Goal: Check status

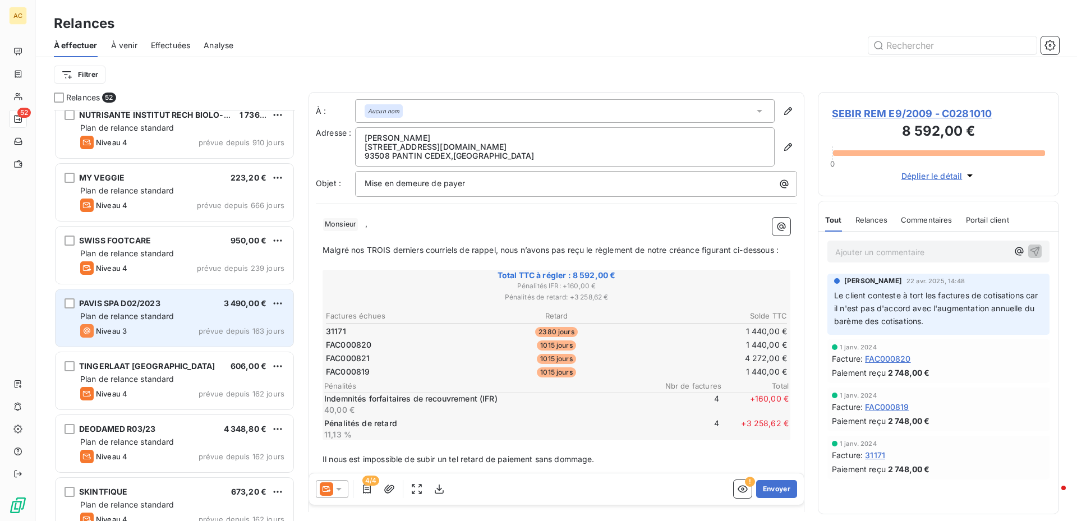
scroll to position [108, 0]
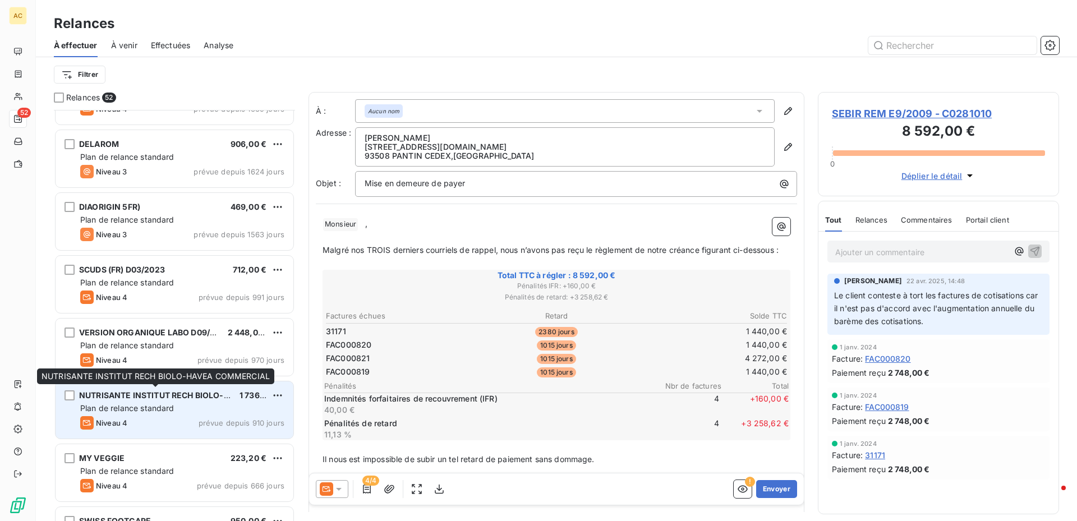
click at [157, 391] on span "NUTRISANTE INSTITUT RECH BIOLO-HAVEA COMMERCIAL" at bounding box center [193, 395] width 229 height 10
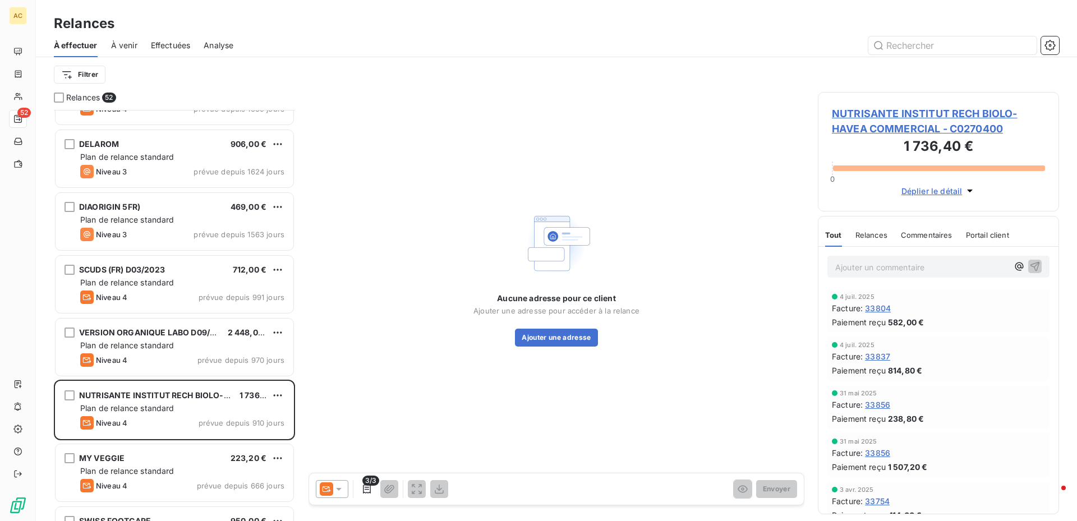
click at [877, 114] on span "NUTRISANTE INSTITUT RECH BIOLO-HAVEA COMMERCIAL - C0270400" at bounding box center [938, 121] width 213 height 30
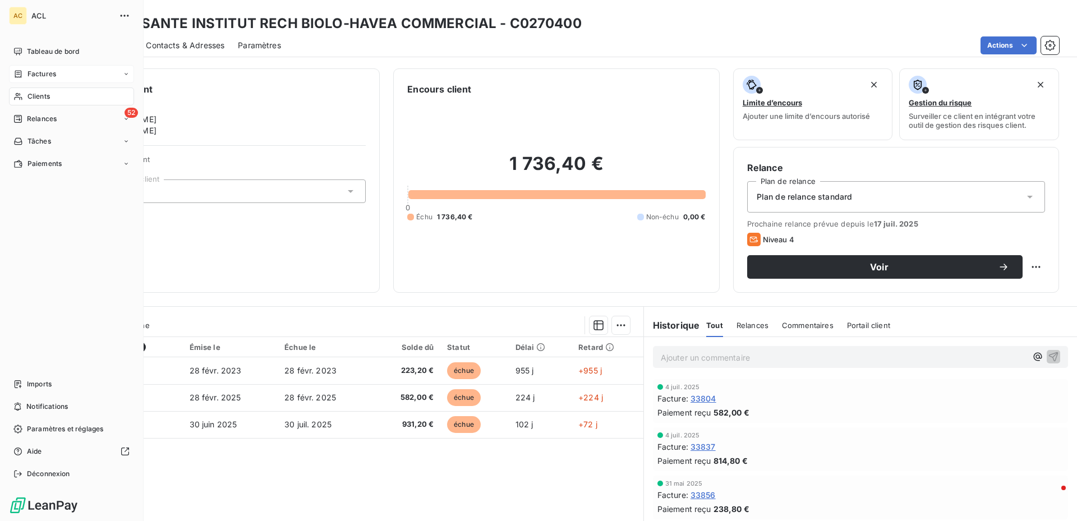
click at [50, 72] on span "Factures" at bounding box center [41, 74] width 29 height 10
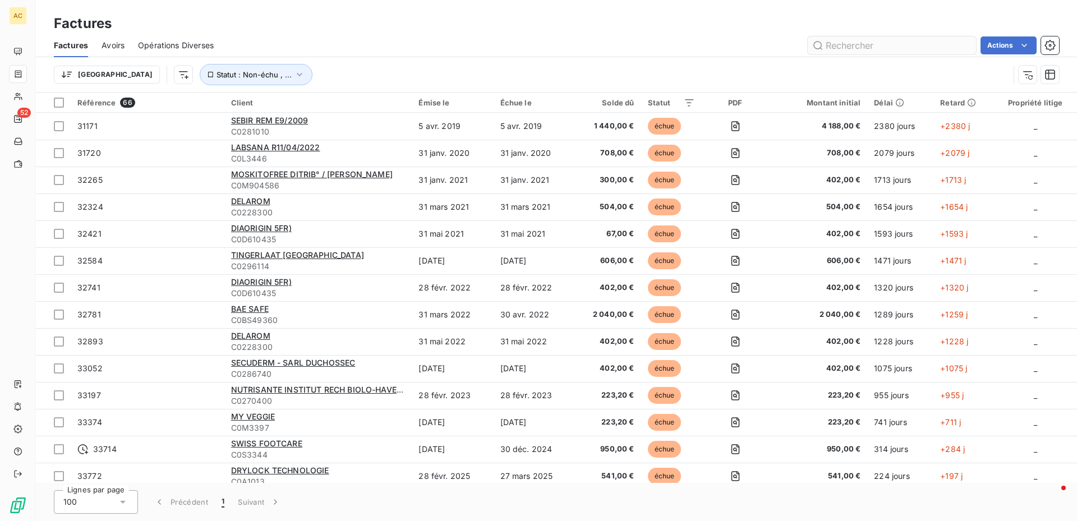
click at [896, 42] on input "text" at bounding box center [892, 45] width 168 height 18
click at [899, 44] on input "text" at bounding box center [892, 45] width 168 height 18
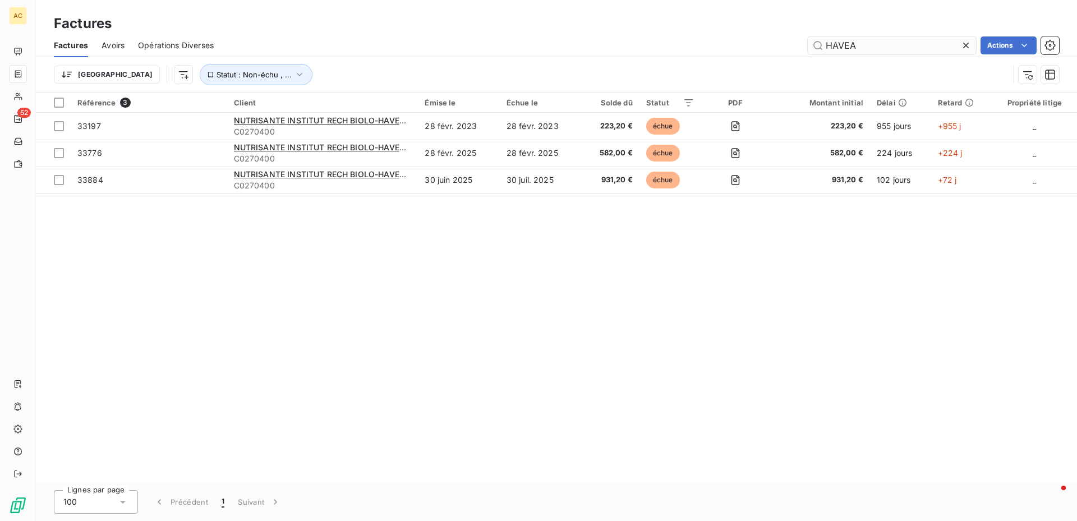
click at [891, 38] on input "HAVEA" at bounding box center [892, 45] width 168 height 18
type input "H"
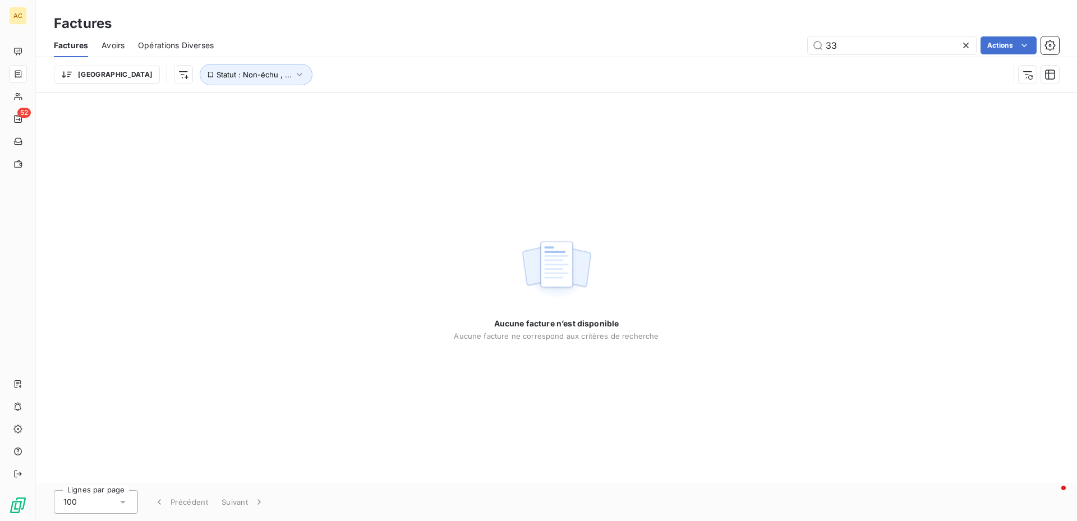
type input "3"
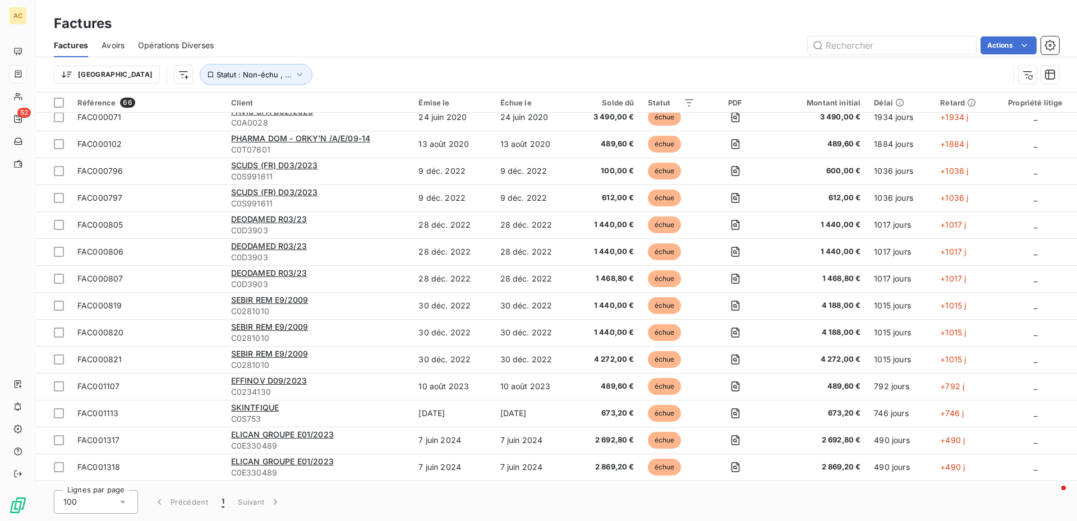
scroll to position [617, 0]
